Goal: Transaction & Acquisition: Subscribe to service/newsletter

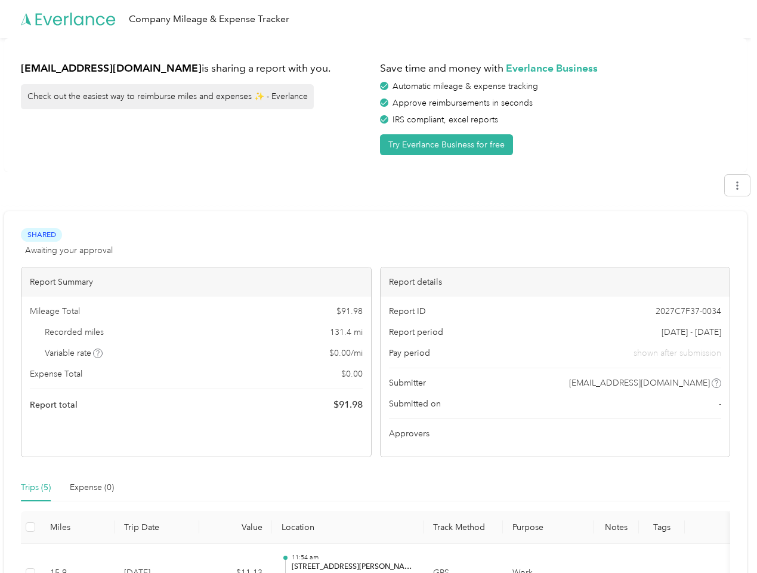
click at [381, 286] on div "Report details" at bounding box center [556, 281] width 350 height 29
click at [378, 19] on div "Company Mileage & Expense Tracker" at bounding box center [375, 19] width 751 height 38
click at [449, 144] on button "Try Everlance Business for free" at bounding box center [446, 144] width 133 height 21
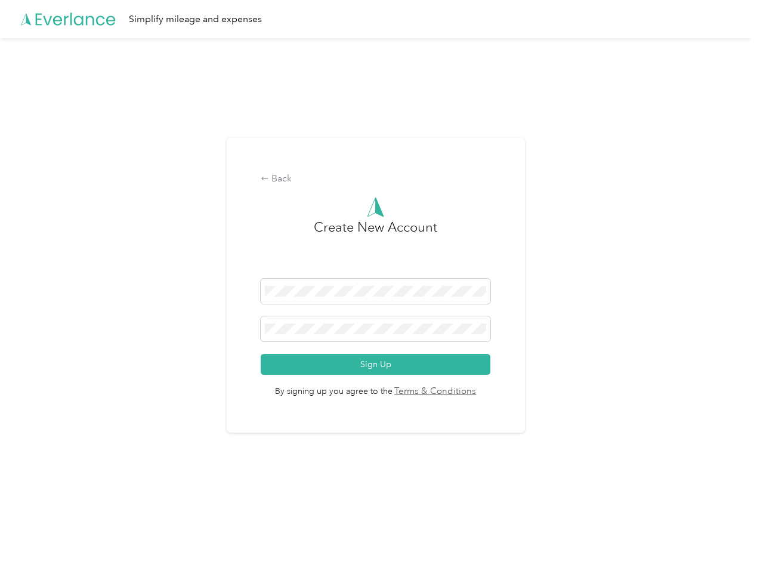
click at [744, 185] on div "Back Create New Account Sign Up By signing up you agree to the Terms & Conditio…" at bounding box center [375, 290] width 751 height 504
click at [98, 353] on div "Back Create New Account Sign Up By signing up you agree to the Terms & Conditio…" at bounding box center [375, 290] width 751 height 504
click at [470, 383] on span "By signing up you agree to the Terms & Conditions" at bounding box center [376, 387] width 230 height 24
click at [36, 488] on div "Back Create New Account Sign Up By signing up you agree to the Terms & Conditio…" at bounding box center [375, 290] width 751 height 504
click at [92, 488] on div "Back Create New Account Sign Up By signing up you agree to the Terms & Conditio…" at bounding box center [375, 290] width 751 height 504
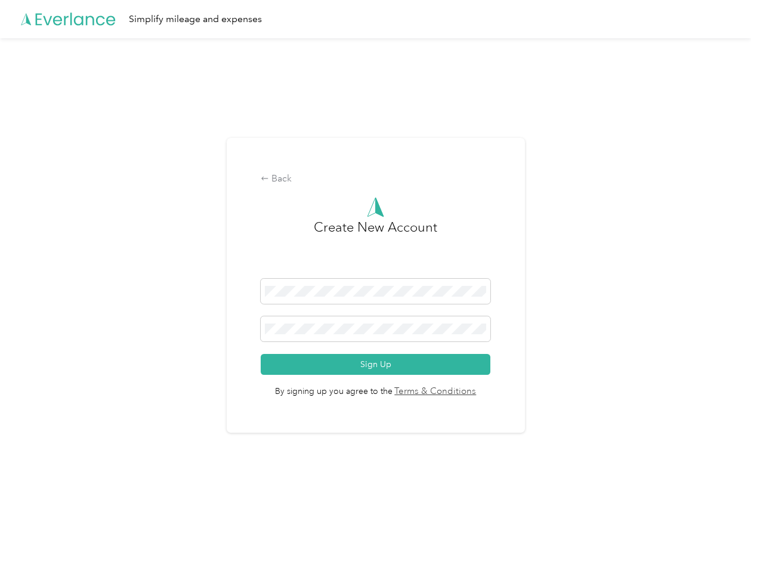
click at [30, 527] on div "Back Create New Account Sign Up By signing up you agree to the Terms & Conditio…" at bounding box center [375, 290] width 751 height 504
click at [369, 558] on html "Simplify mileage and expenses Back Create New Account Sign Up By signing up you…" at bounding box center [375, 286] width 751 height 573
